Goal: Check status

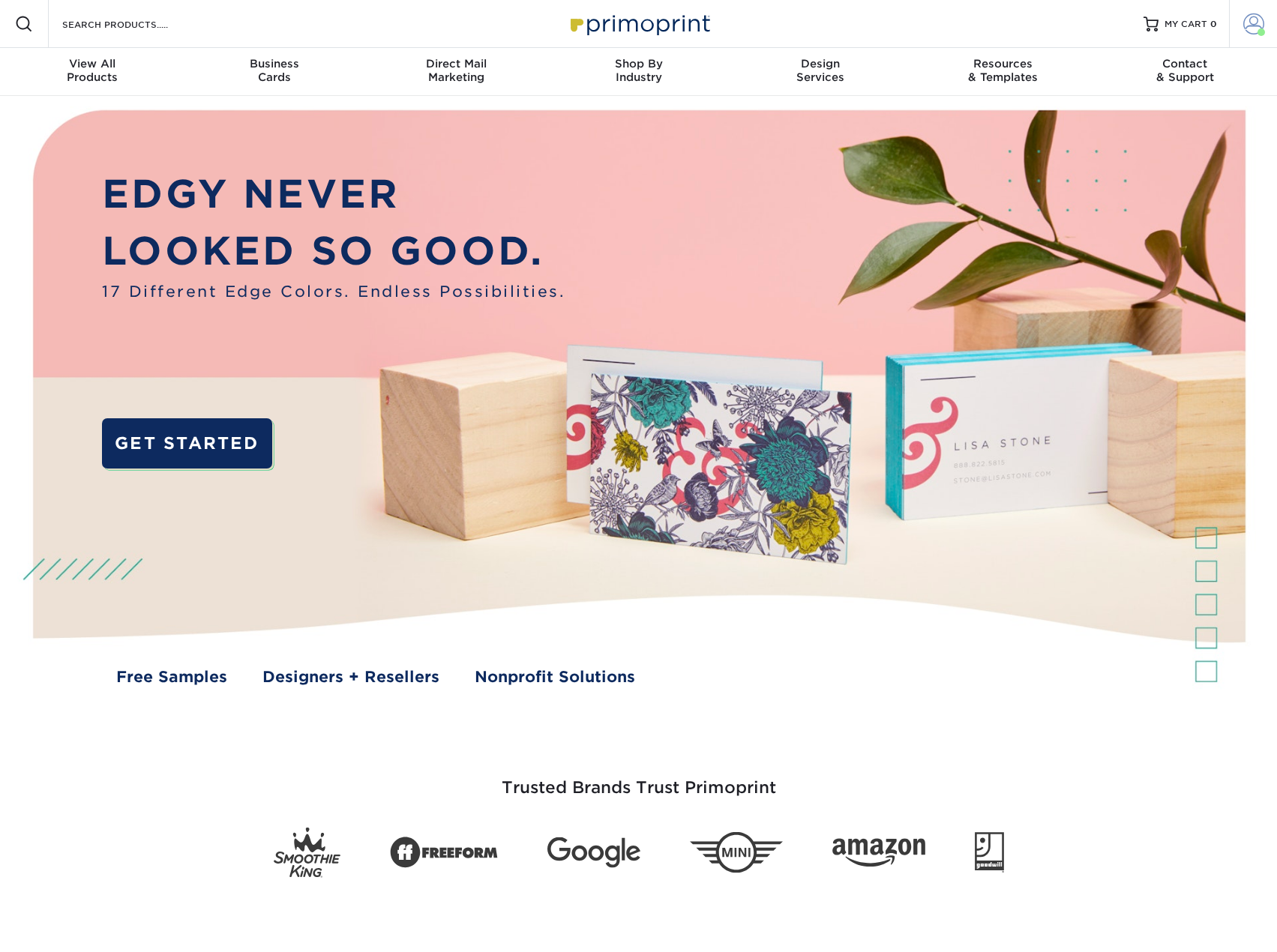
click at [1258, 24] on span at bounding box center [1253, 24] width 21 height 21
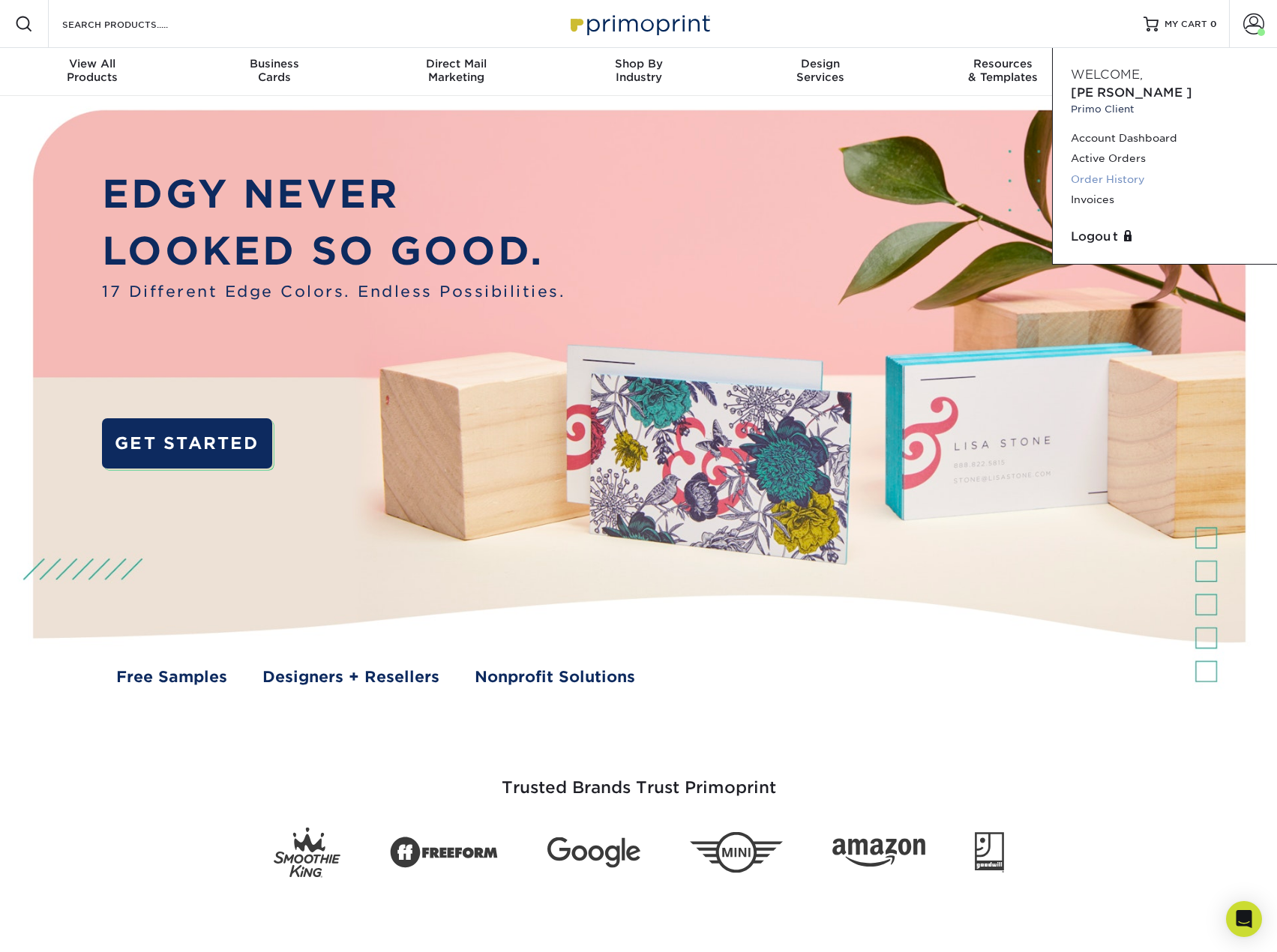
click at [1111, 169] on link "Order History" at bounding box center [1165, 179] width 189 height 20
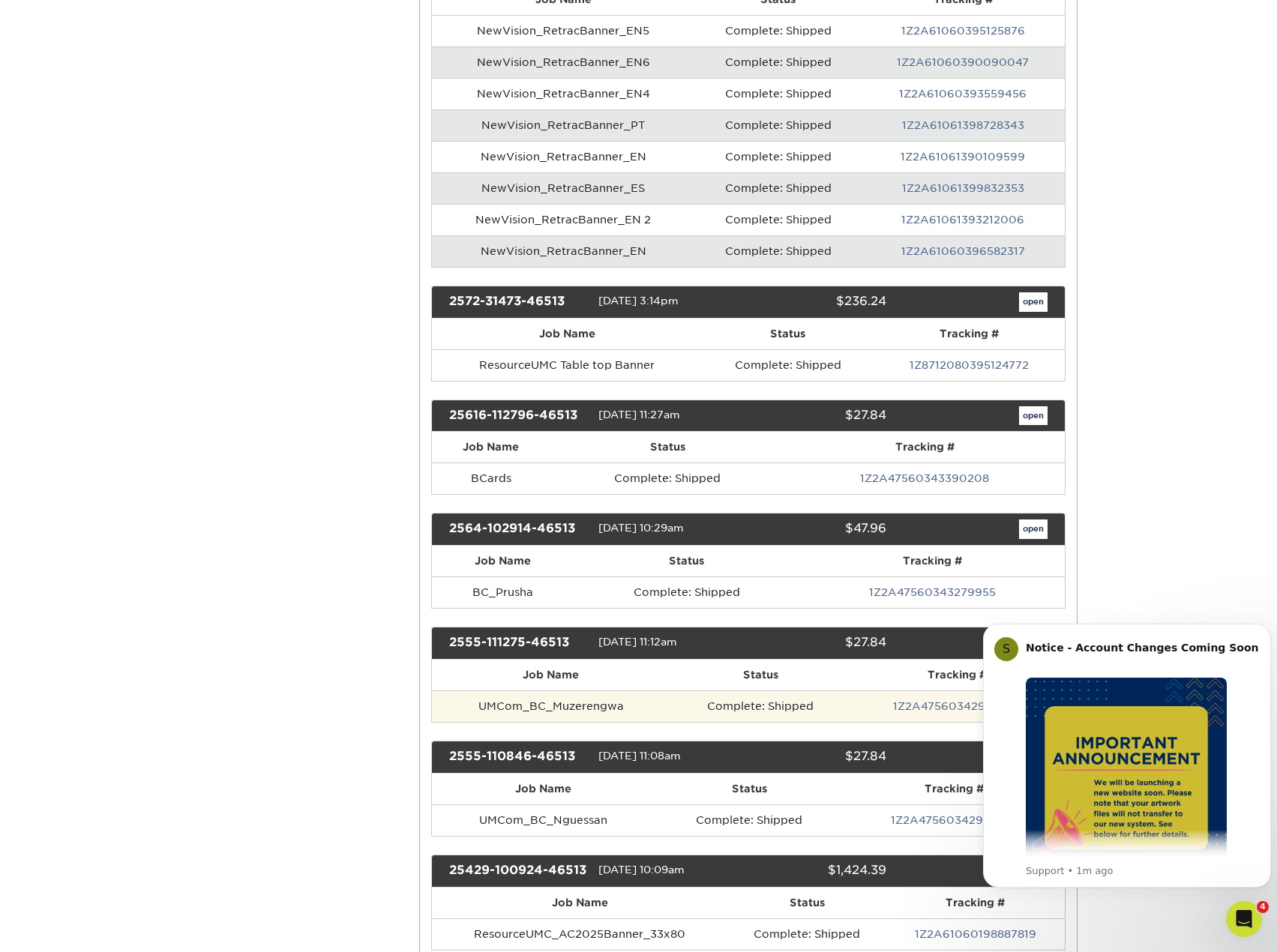
click at [569, 704] on td "UMCom_BC_Muzerengwa" at bounding box center [551, 705] width 238 height 31
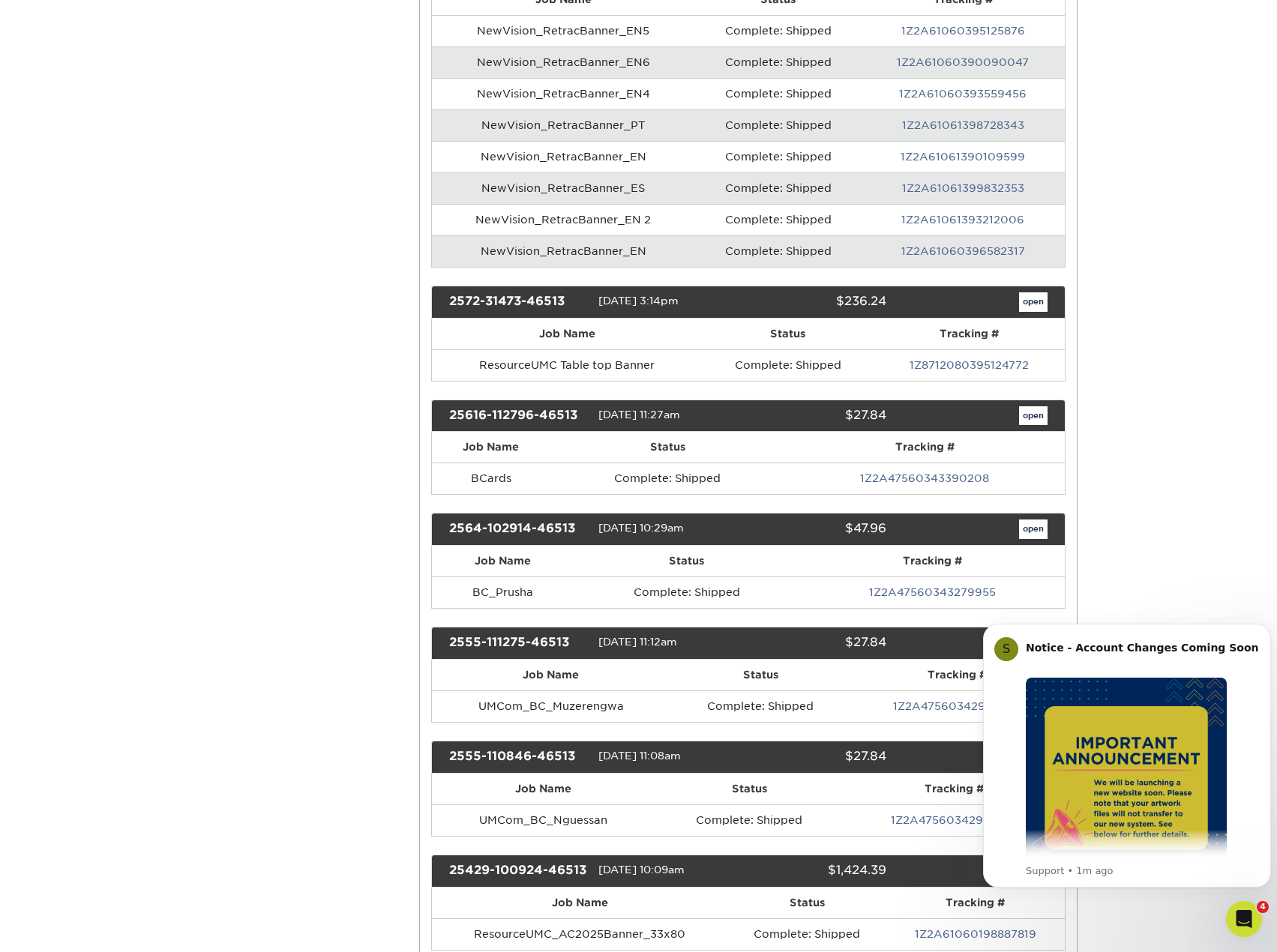
click at [910, 648] on div "open" at bounding box center [978, 643] width 161 height 19
click at [1267, 625] on icon "Dismiss notification" at bounding box center [1267, 628] width 8 height 8
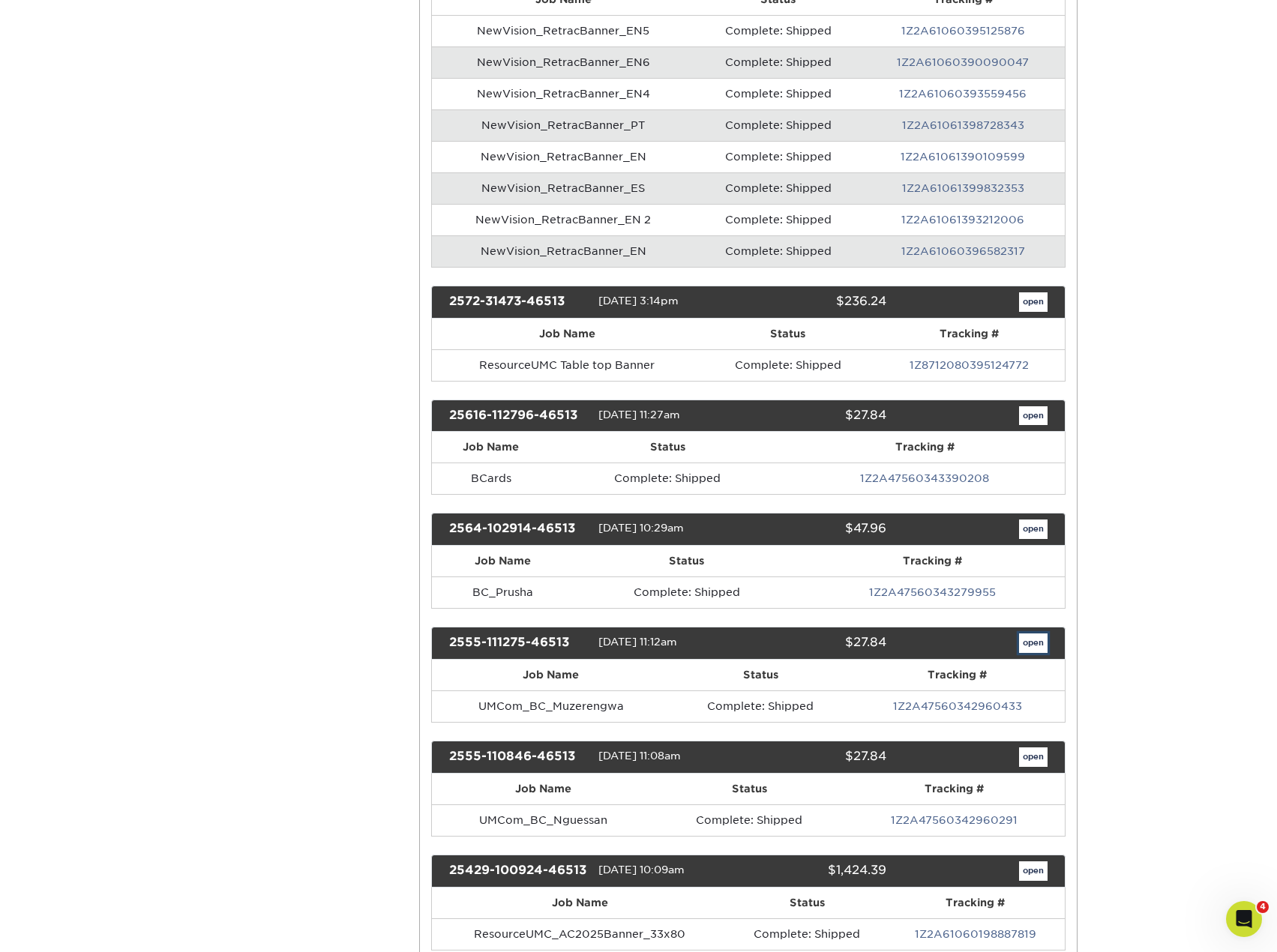
click at [1024, 644] on link "open" at bounding box center [1033, 643] width 29 height 19
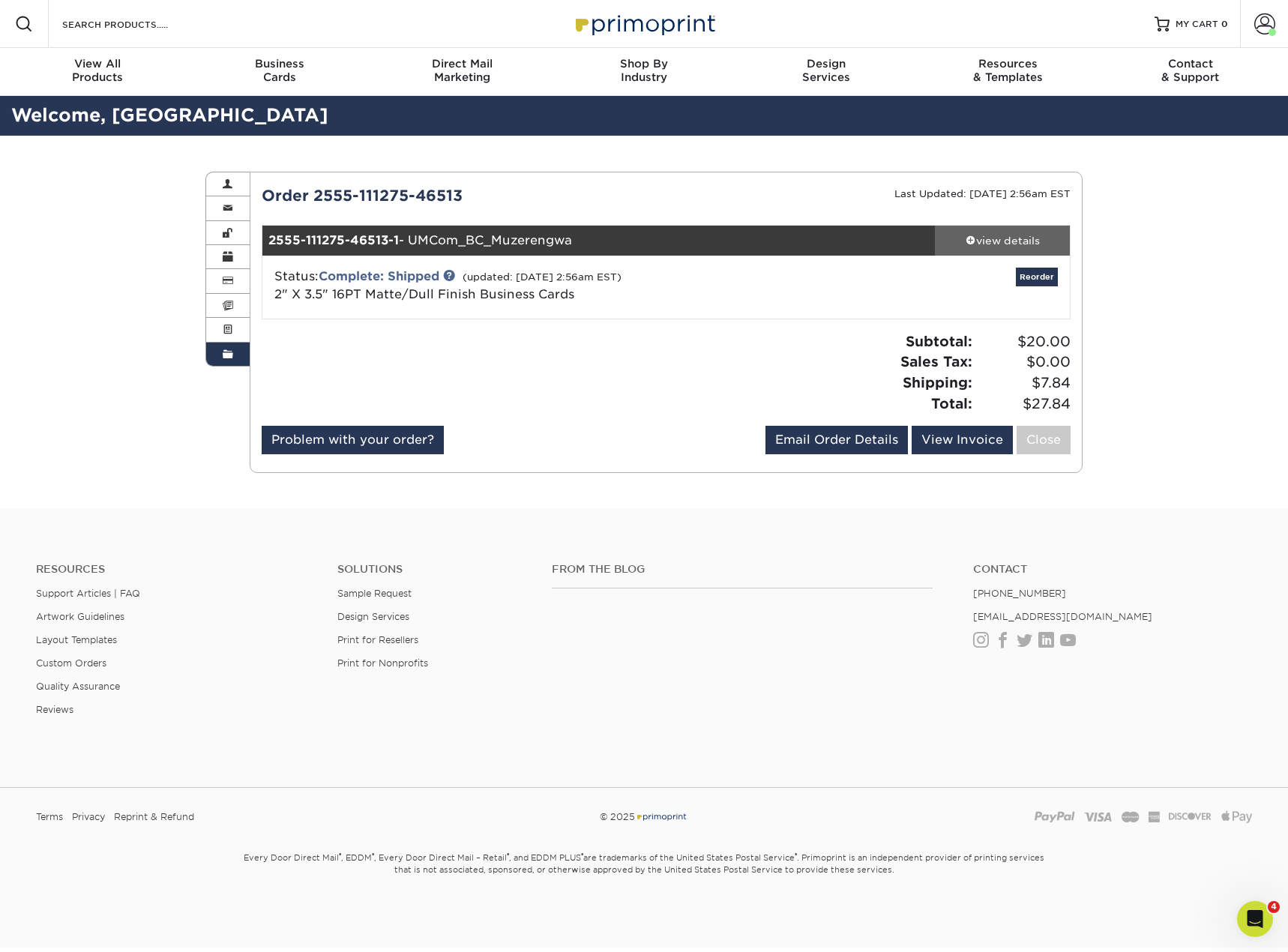
click at [1015, 233] on div "view details" at bounding box center [1003, 241] width 135 height 15
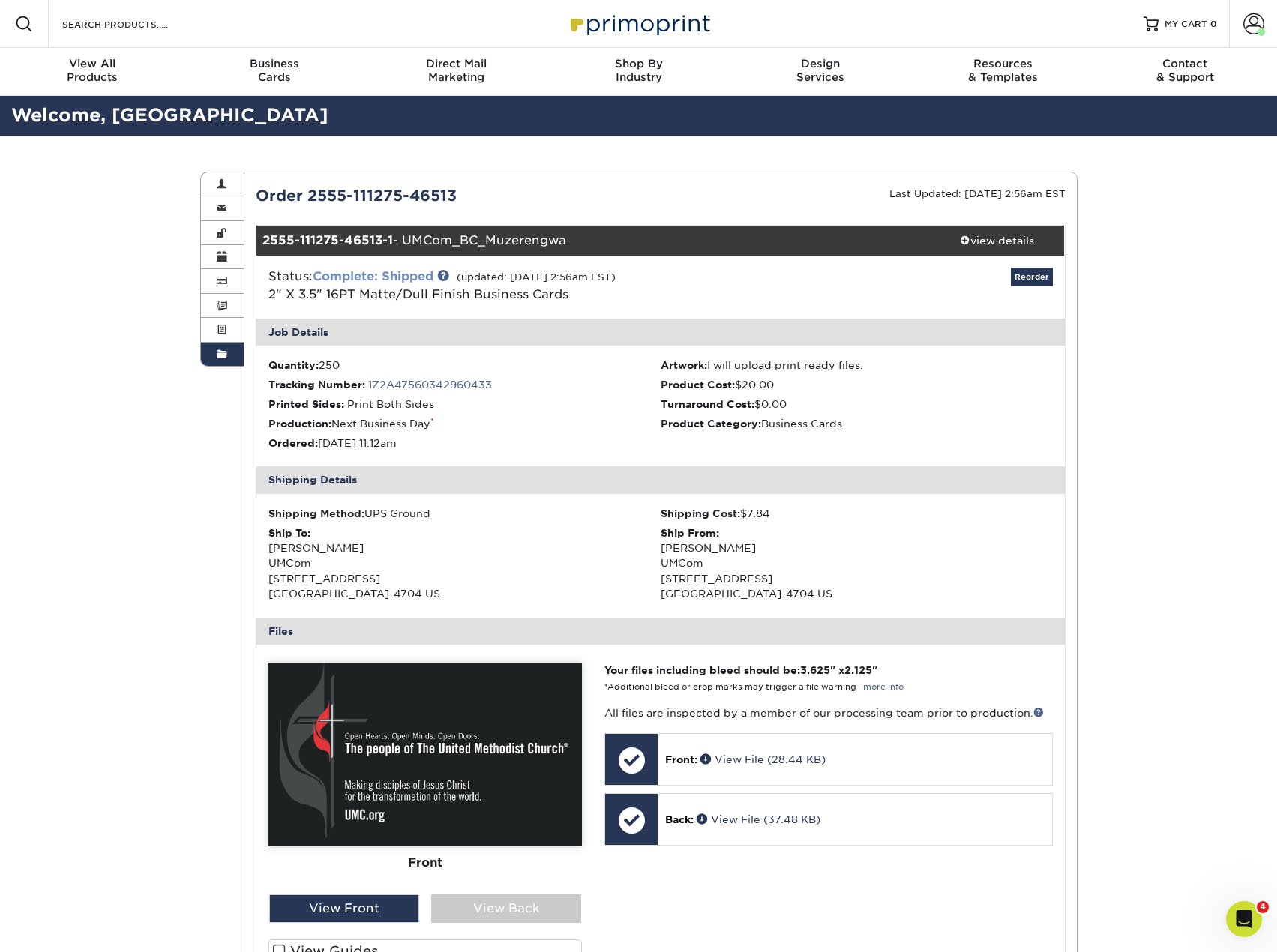
click at [394, 274] on link "Complete: Shipped" at bounding box center [373, 276] width 121 height 14
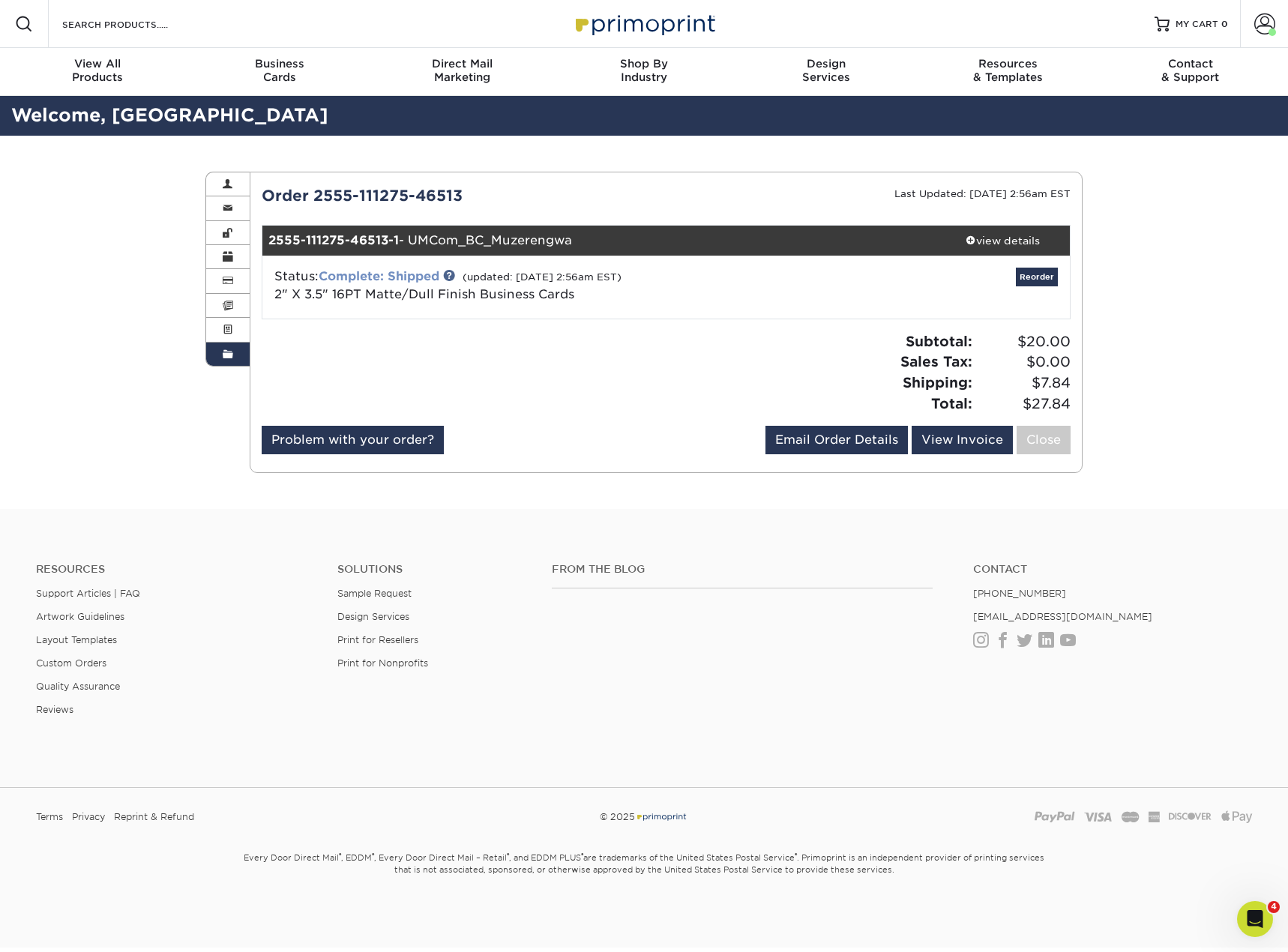
click at [356, 274] on link "Complete: Shipped" at bounding box center [379, 276] width 121 height 14
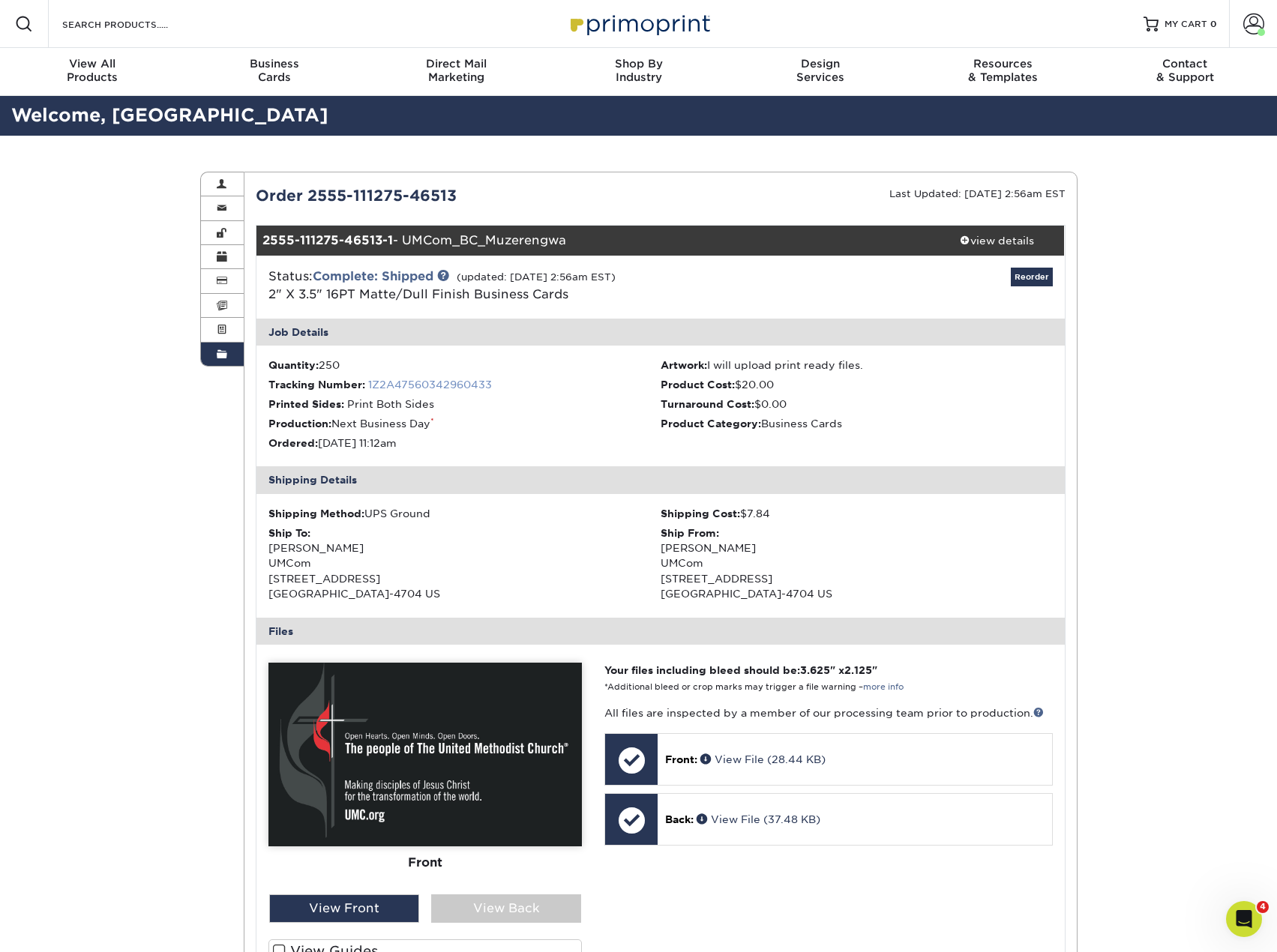
click at [415, 386] on link "1Z2A47560342960433" at bounding box center [430, 385] width 123 height 12
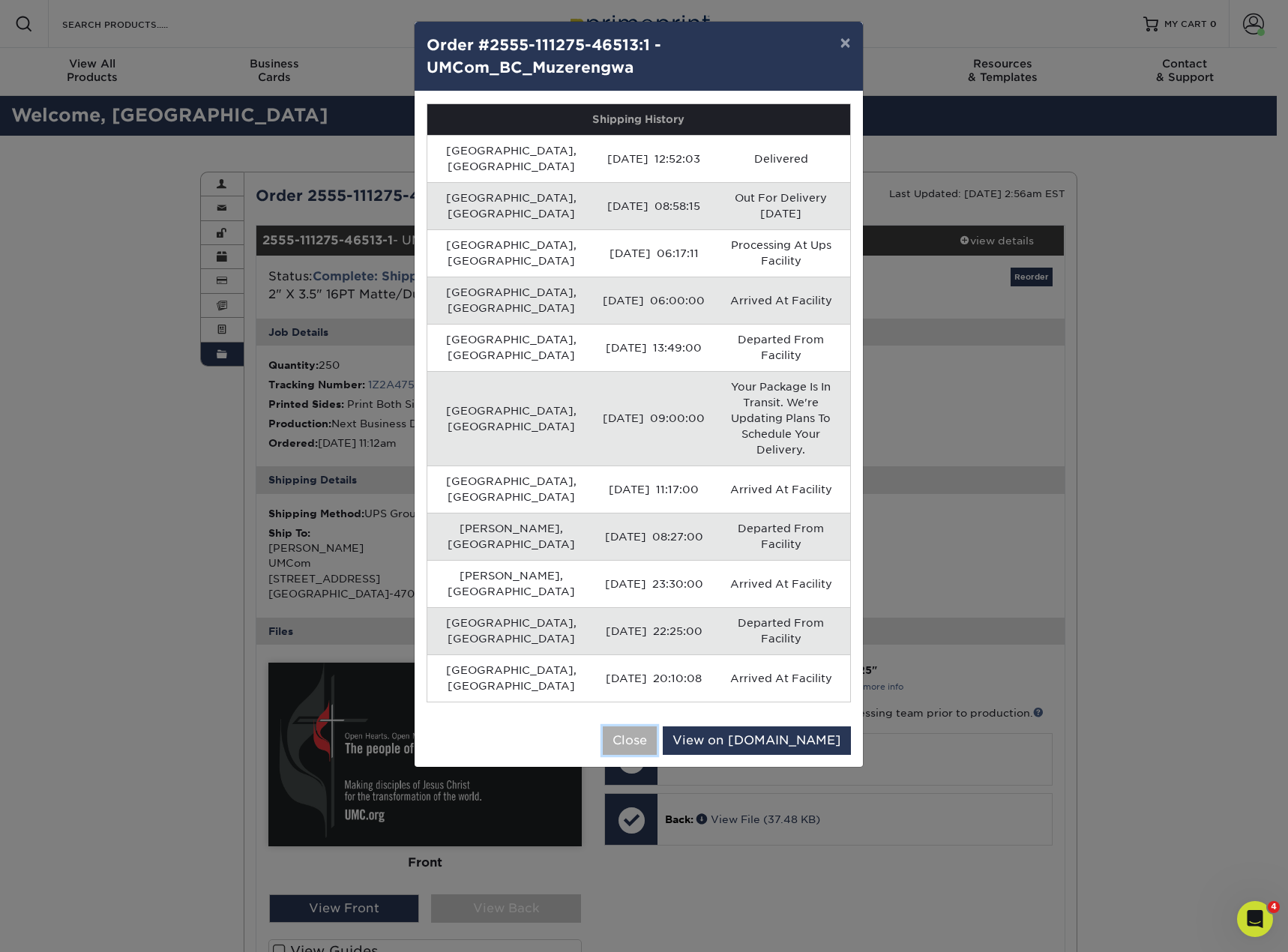
click at [657, 726] on button "Close" at bounding box center [630, 741] width 54 height 29
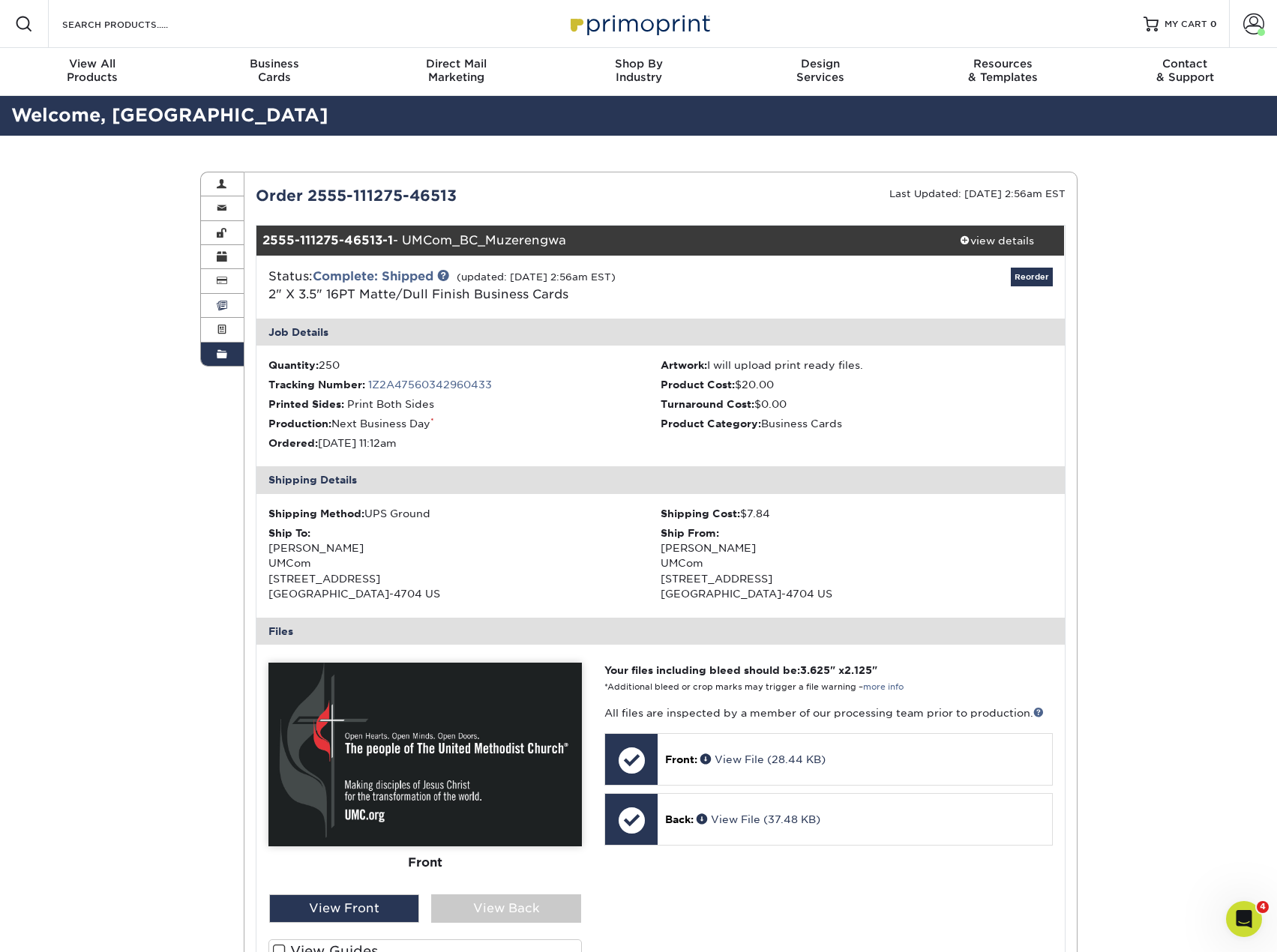
click at [229, 303] on link "Invoices" at bounding box center [222, 306] width 43 height 24
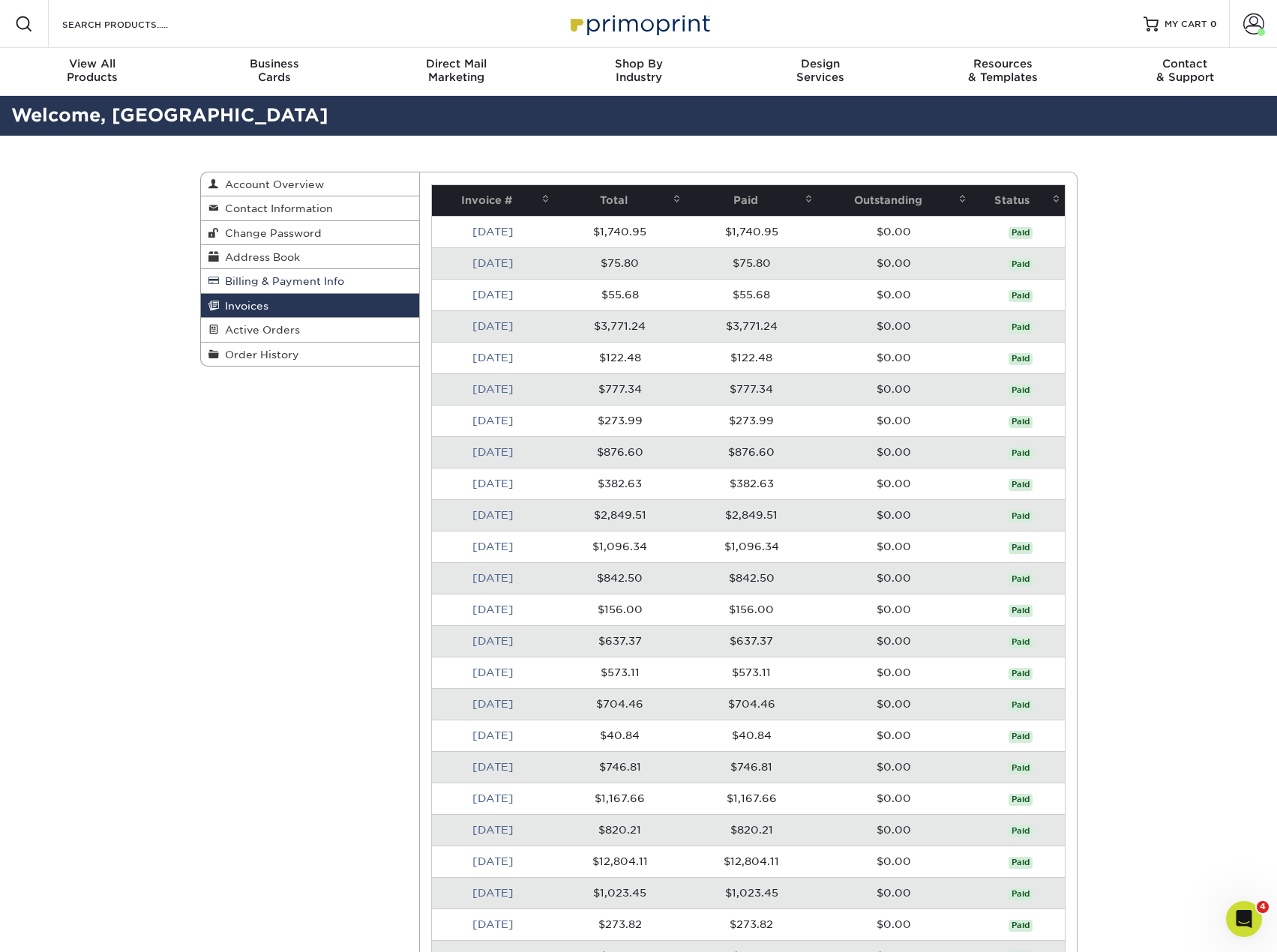
click at [279, 281] on span "Billing & Payment Info" at bounding box center [282, 281] width 125 height 12
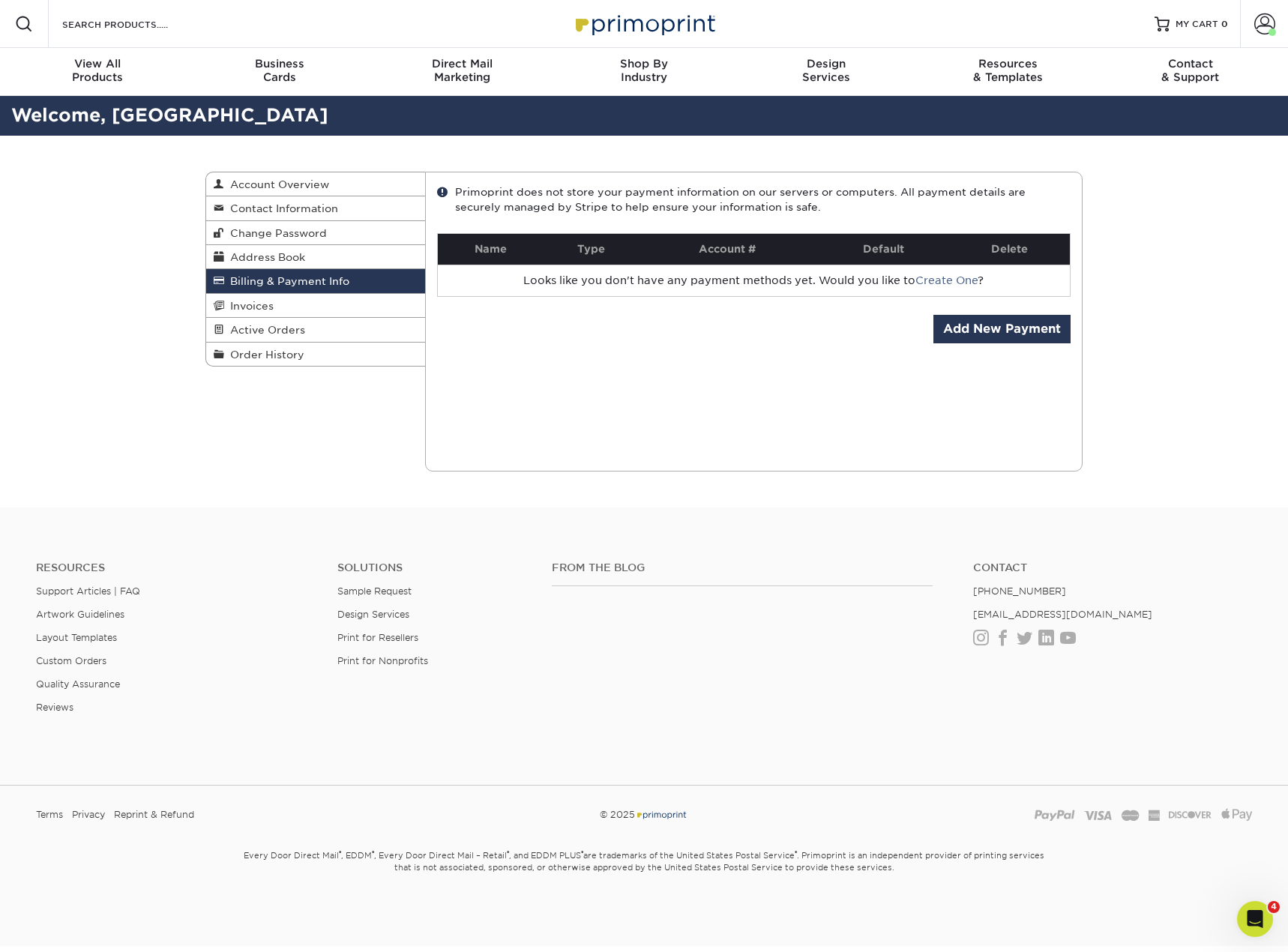
click at [279, 415] on div "Billing & Payment Info Account Overview Contact Information Change Password Add…" at bounding box center [644, 321] width 900 height 372
click at [89, 593] on link "Support Articles | FAQ" at bounding box center [88, 590] width 104 height 11
click at [263, 350] on span "Order History" at bounding box center [264, 354] width 80 height 12
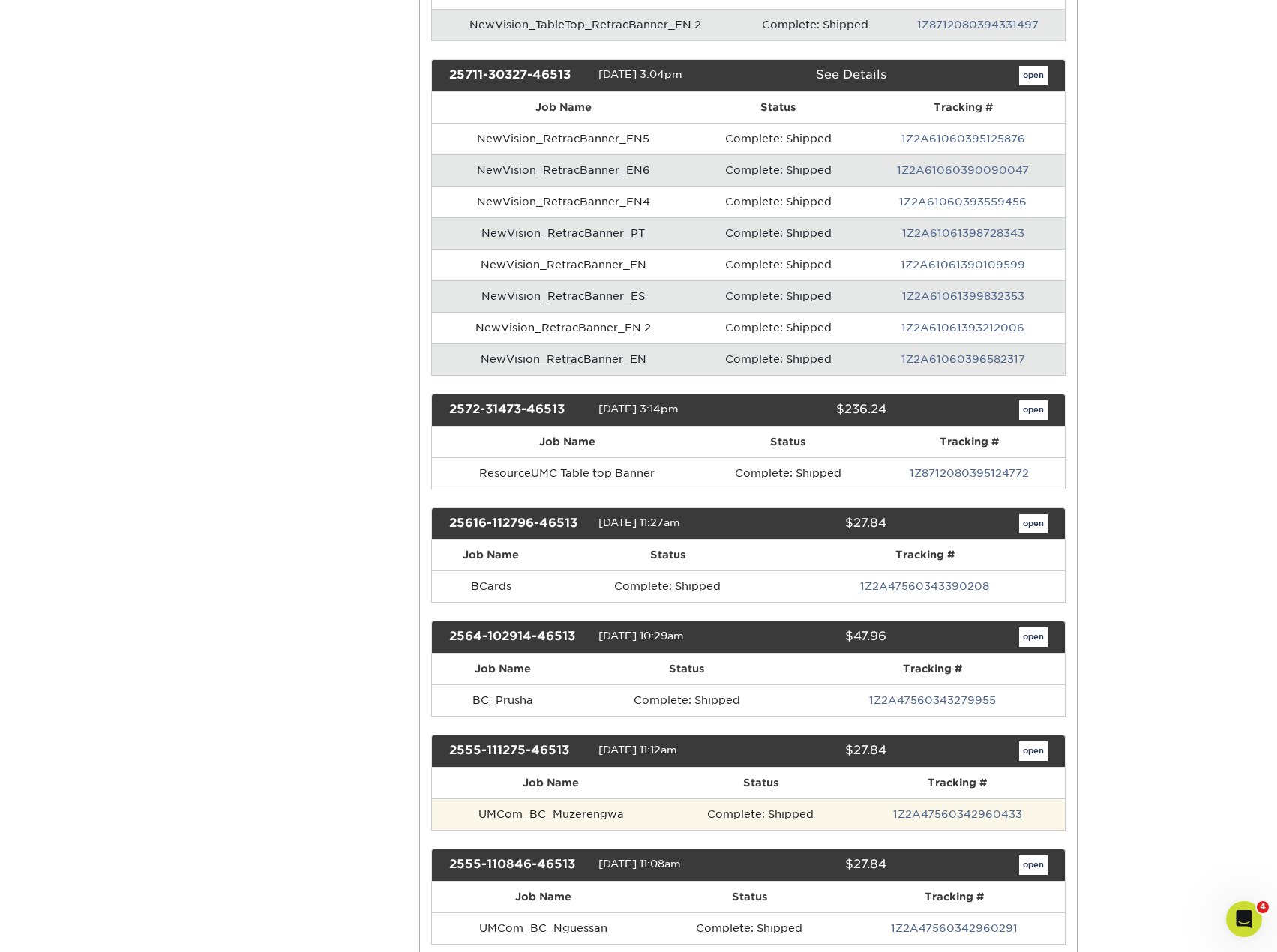
scroll to position [525, 0]
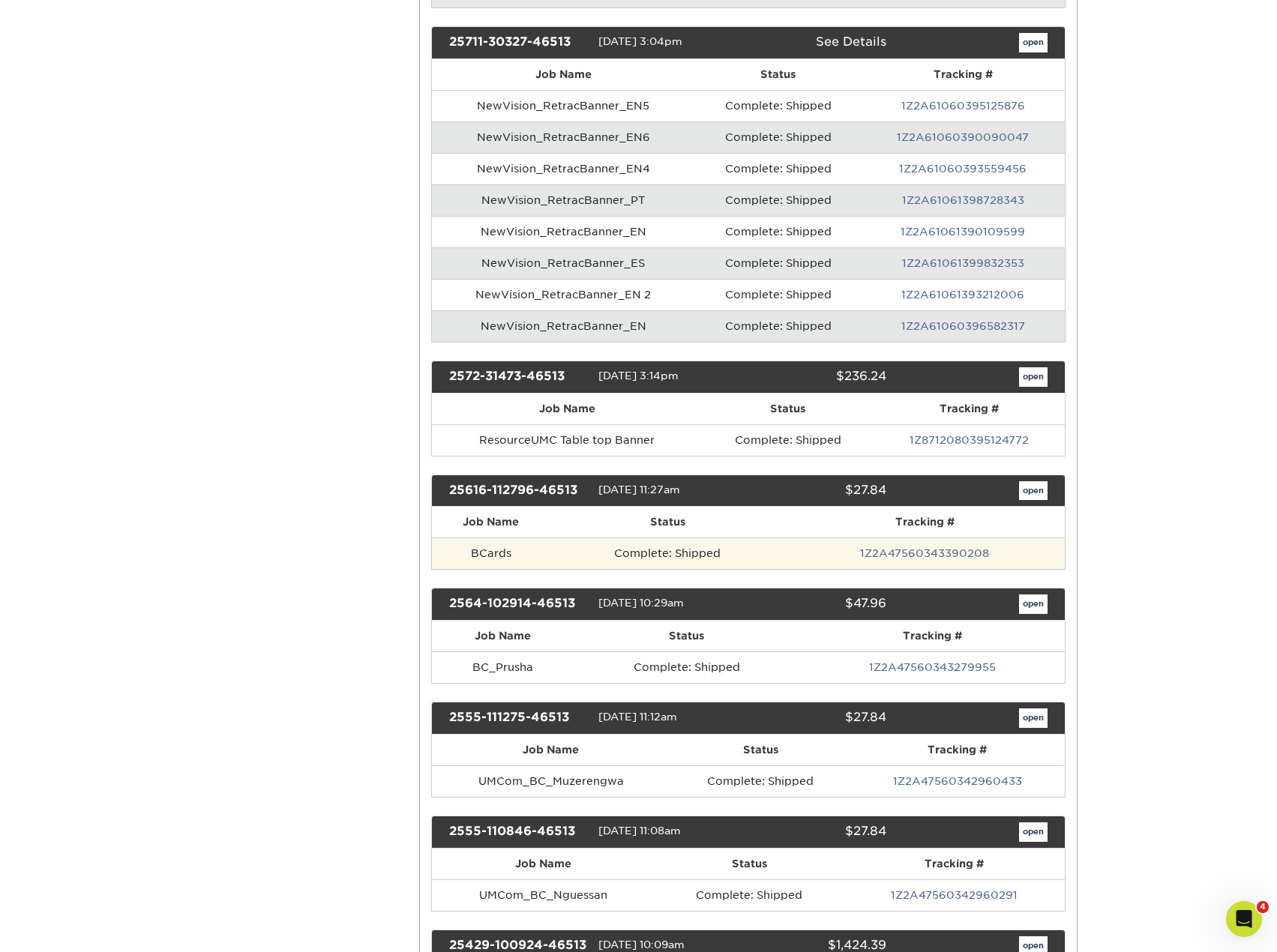
click at [494, 551] on td "BCards" at bounding box center [491, 553] width 118 height 31
click at [1033, 489] on link "open" at bounding box center [1033, 490] width 29 height 19
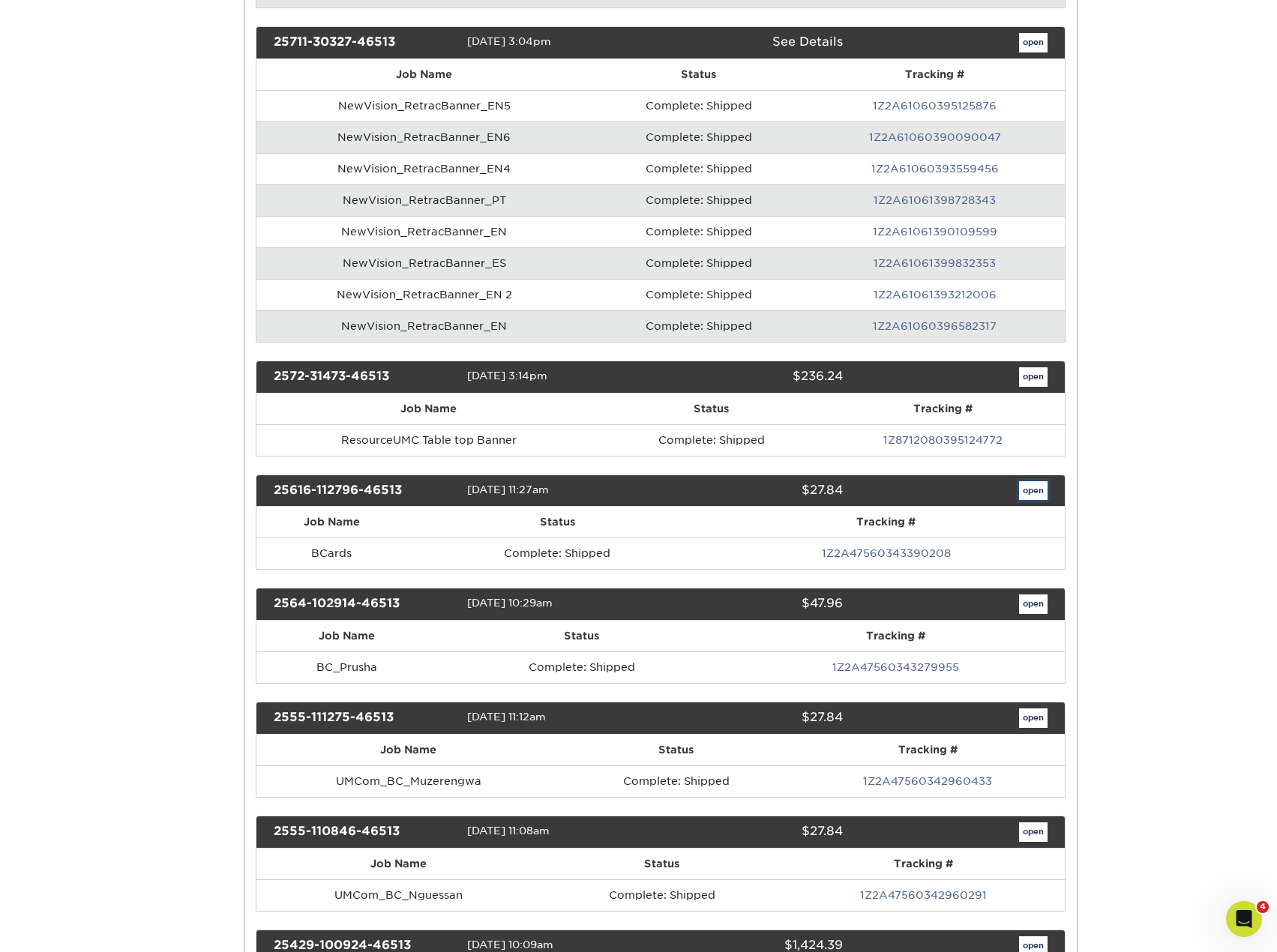
scroll to position [0, 0]
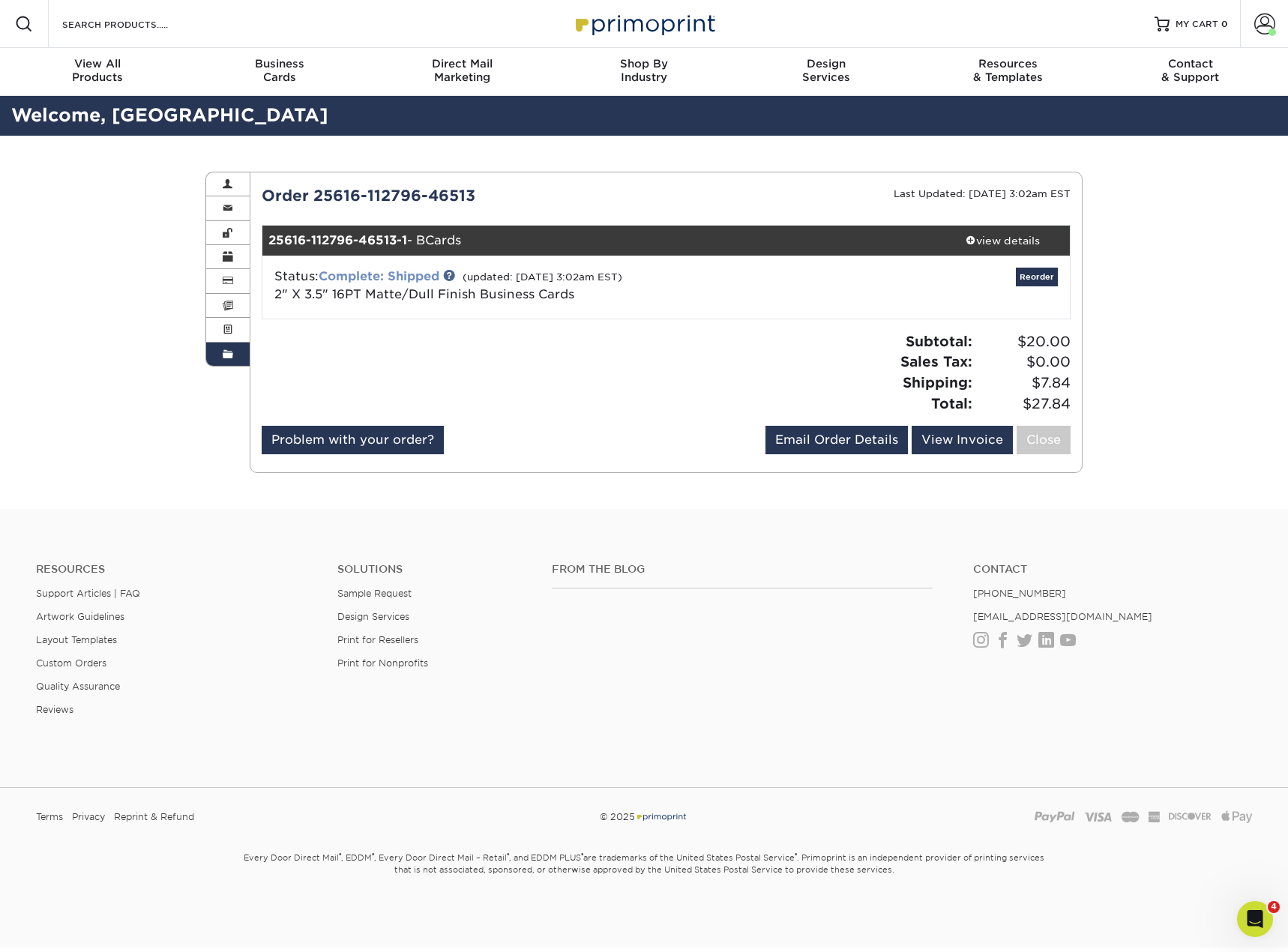
click at [391, 276] on link "Complete: Shipped" at bounding box center [379, 276] width 121 height 14
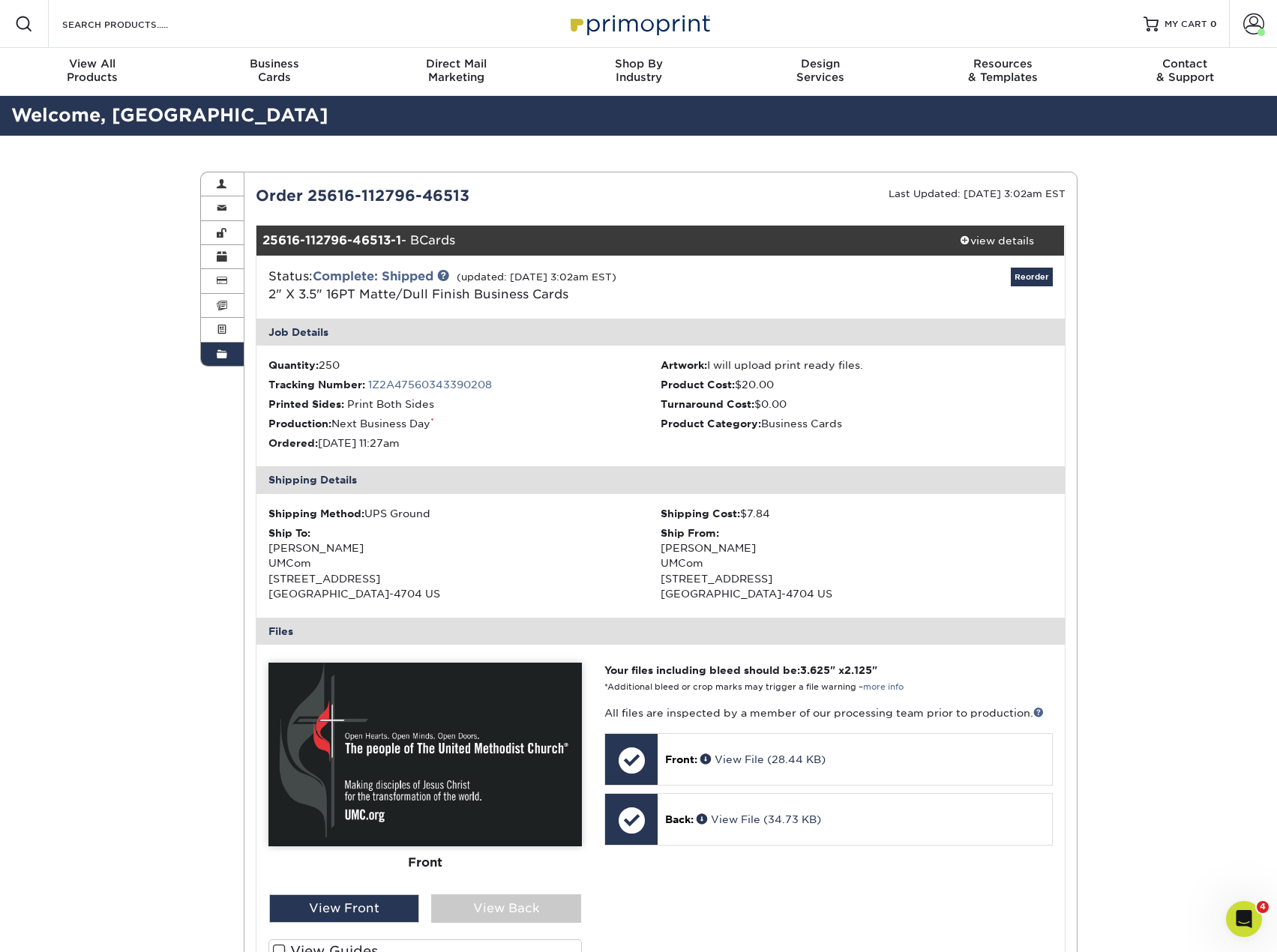
click at [418, 378] on li "Tracking Number: 1Z2A47560343390208" at bounding box center [464, 385] width 392 height 15
click at [418, 385] on link "1Z2A47560343390208" at bounding box center [430, 385] width 123 height 12
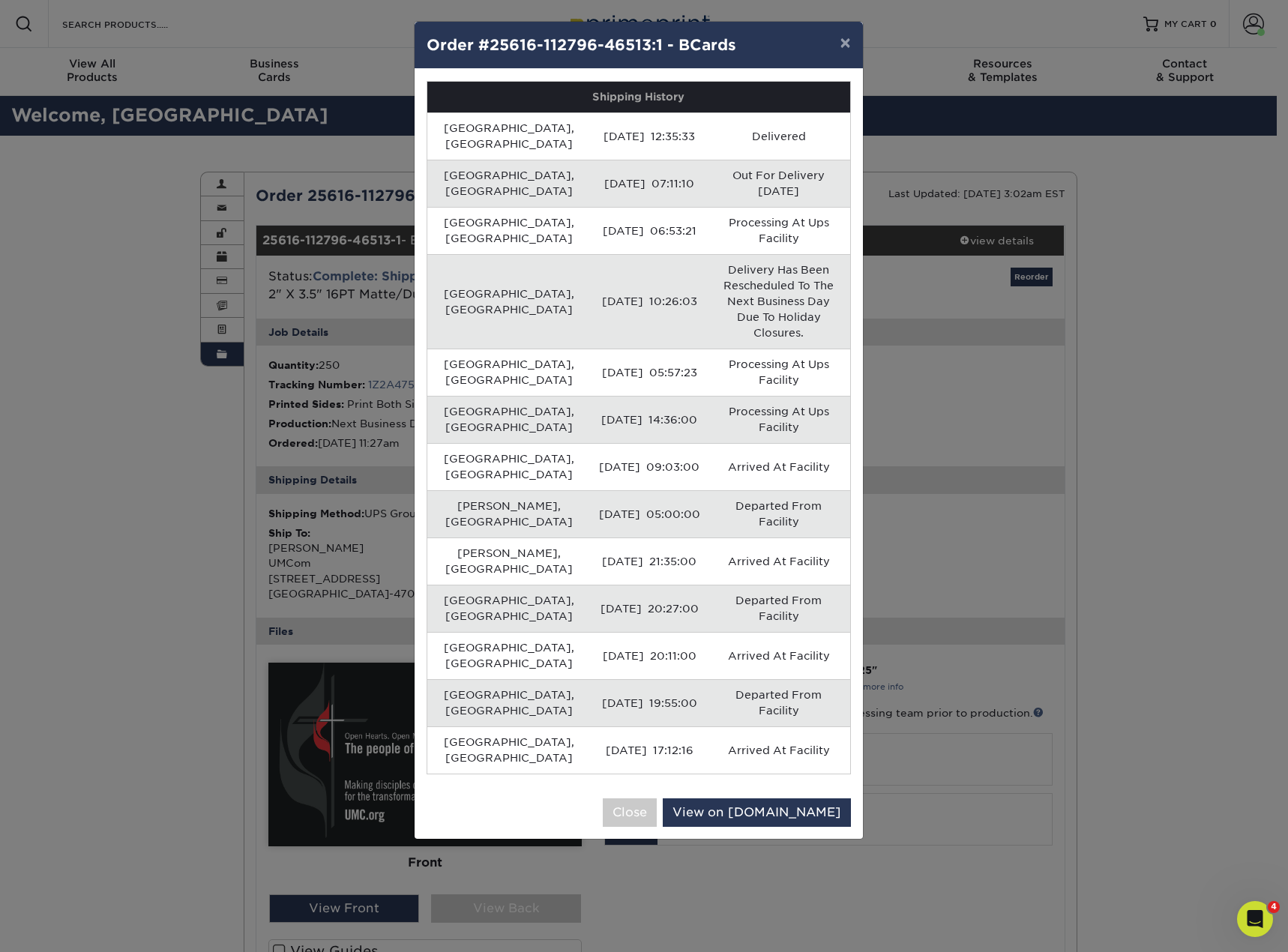
click at [66, 508] on div "× Order #25616-112796-46513:1 - BCards Shipping History Nashville, US 06/20/202…" at bounding box center [644, 476] width 1288 height 952
